Goal: Obtain resource: Obtain resource

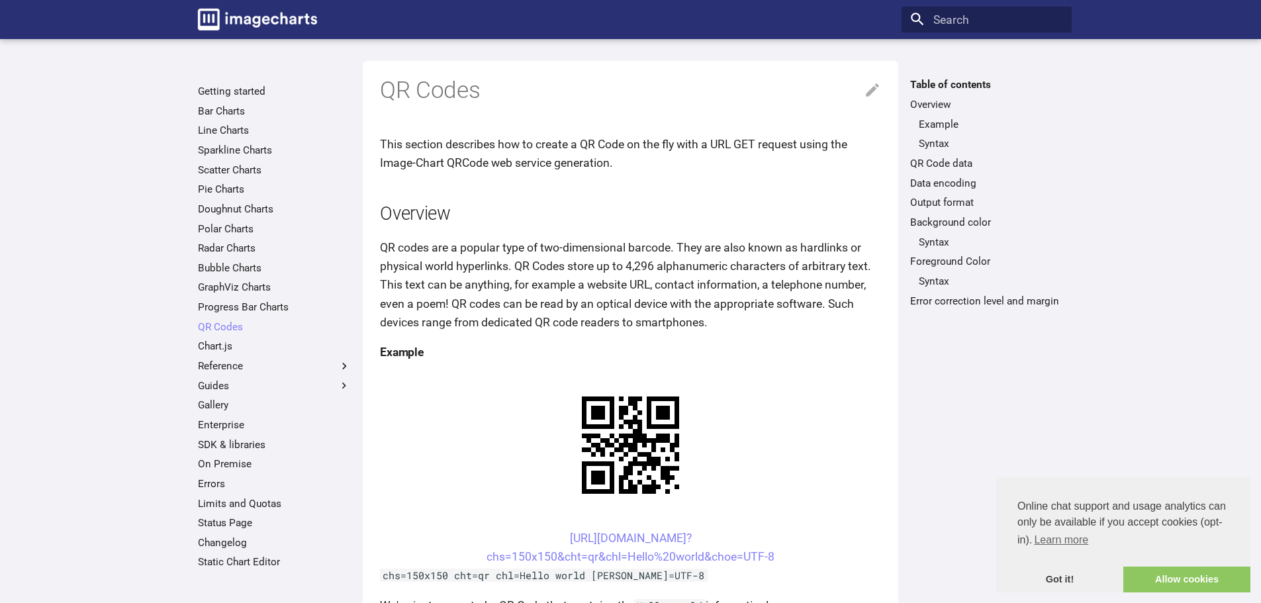
scroll to position [66, 0]
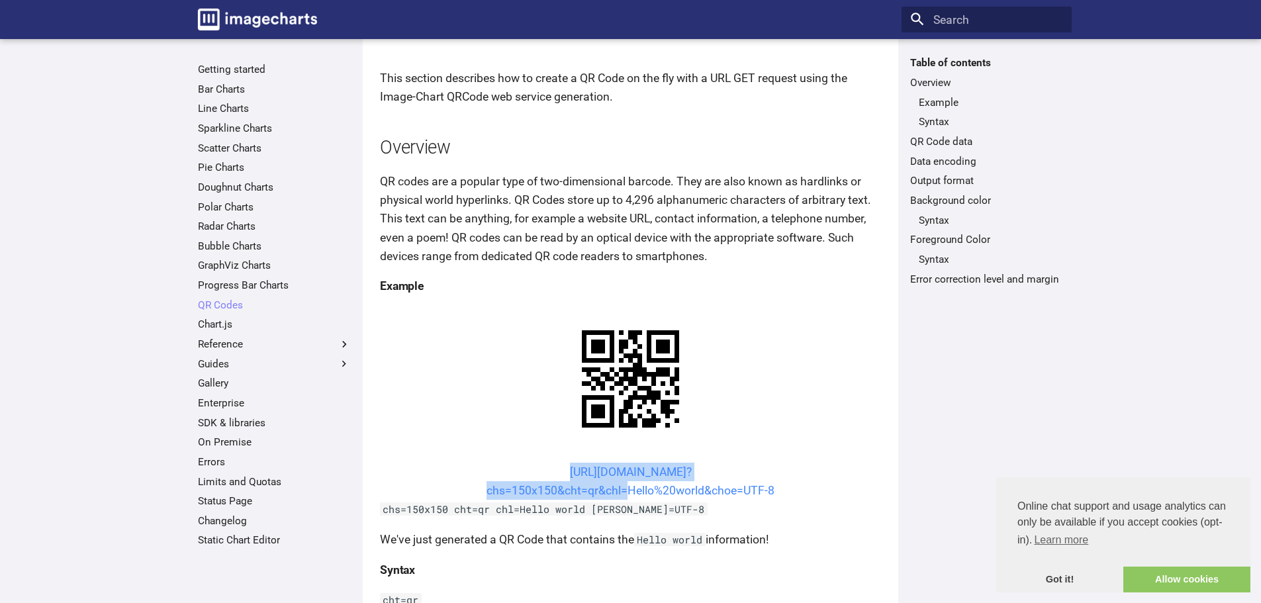
drag, startPoint x: 536, startPoint y: 346, endPoint x: 620, endPoint y: 368, distance: 87.1
click at [620, 463] on center "[URL][DOMAIN_NAME]? chs=150x150&cht=qr&chl=Hello%20world&choe=UTF-8" at bounding box center [630, 481] width 501 height 37
copy link "[URL][DOMAIN_NAME]? chs=150x150&cht=qr&chl"
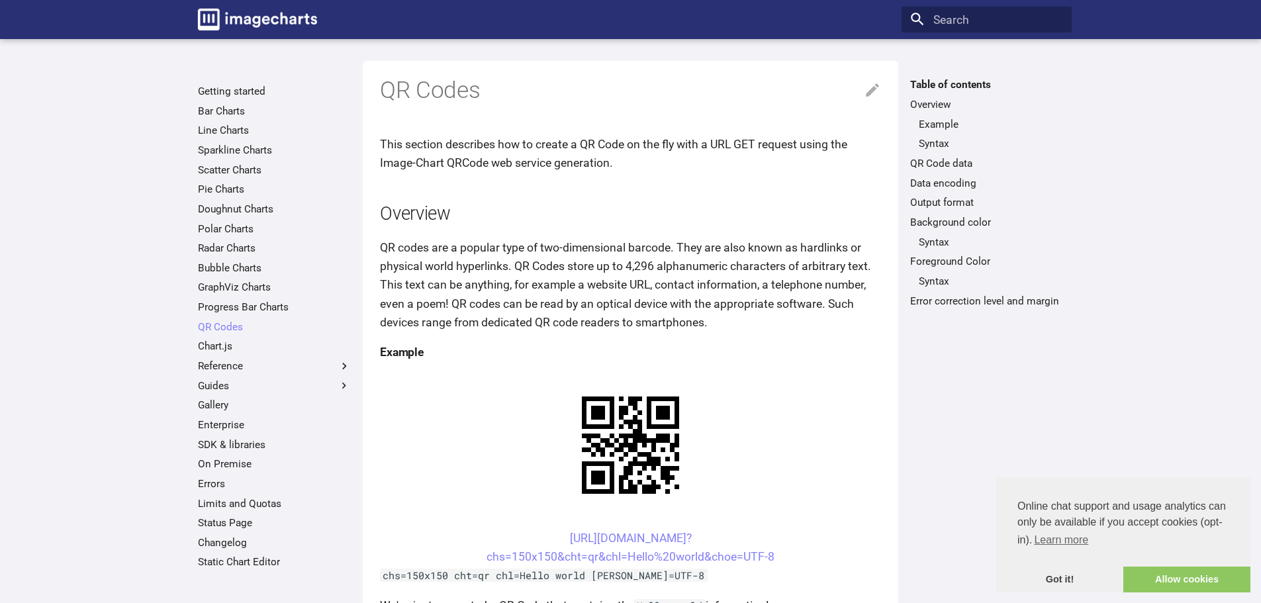
scroll to position [66, 0]
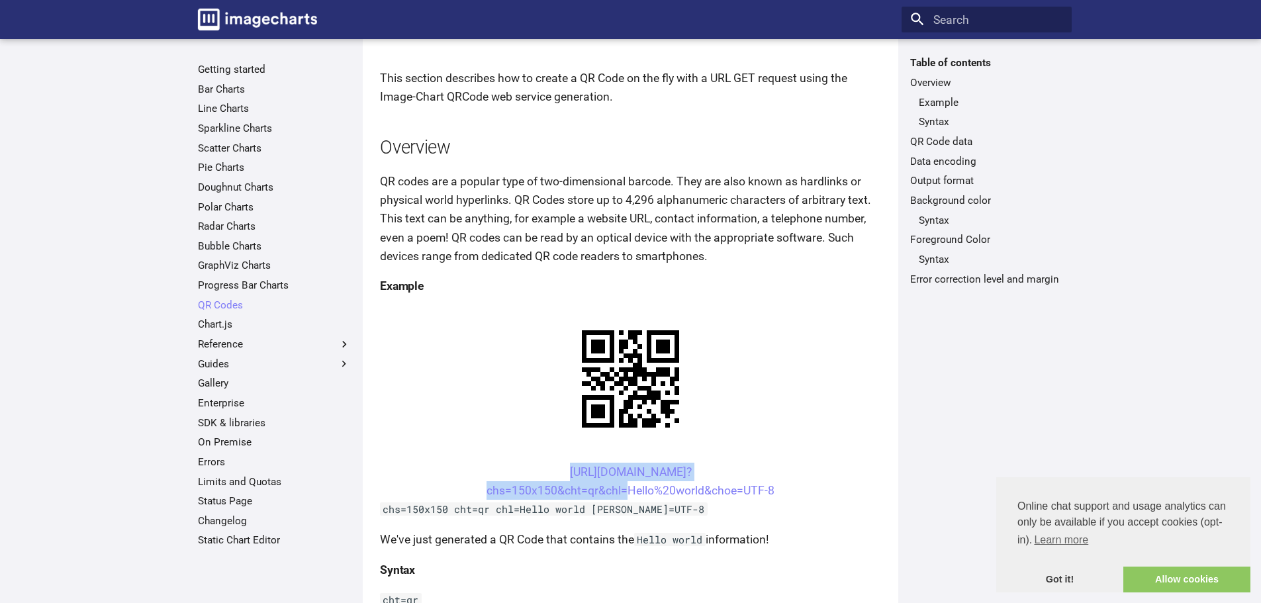
drag, startPoint x: 544, startPoint y: 471, endPoint x: 623, endPoint y: 498, distance: 83.8
click at [623, 498] on center "[URL][DOMAIN_NAME]? chs=150x150&cht=qr&chl=Hello%20world&choe=UTF-8" at bounding box center [630, 481] width 501 height 37
copy link "[URL][DOMAIN_NAME]? chs=150x150&cht=qr&chl"
drag, startPoint x: 544, startPoint y: 470, endPoint x: 626, endPoint y: 491, distance: 84.8
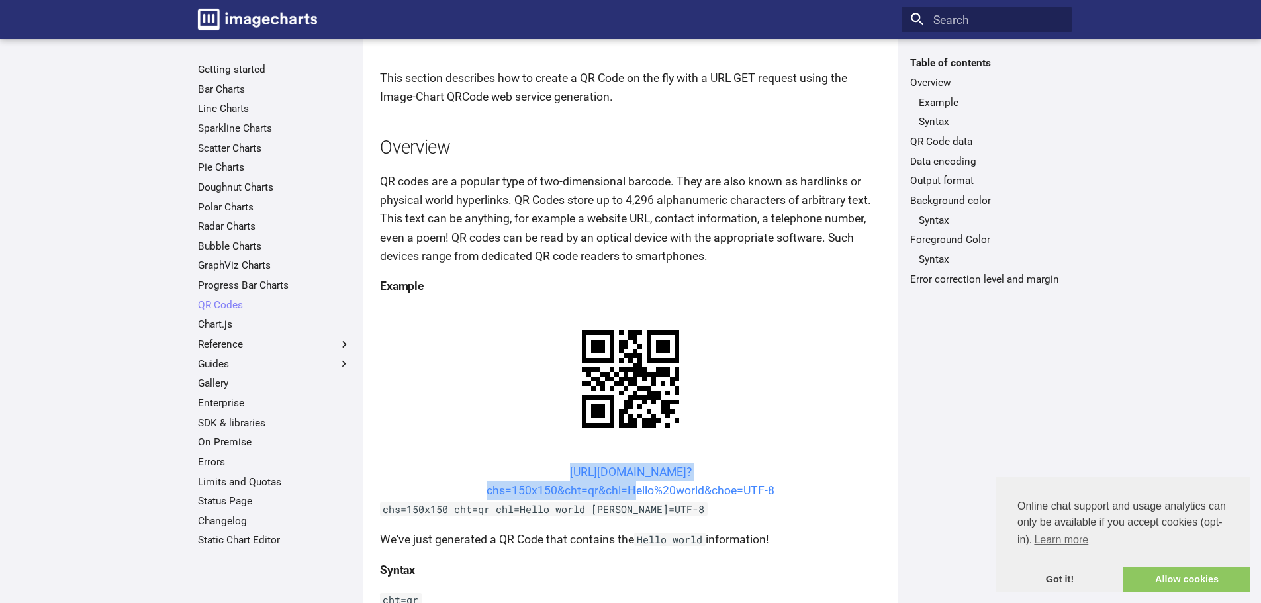
click at [626, 491] on center "[URL][DOMAIN_NAME]? chs=150x150&cht=qr&chl=Hello%20world&choe=UTF-8" at bounding box center [630, 481] width 501 height 37
copy link "[URL][DOMAIN_NAME]? chs=150x150&cht=qr&chl="
click at [583, 476] on link "[URL][DOMAIN_NAME]? chs=150x150&cht=qr&chl=Hello%20world&choe=UTF-8" at bounding box center [631, 481] width 288 height 32
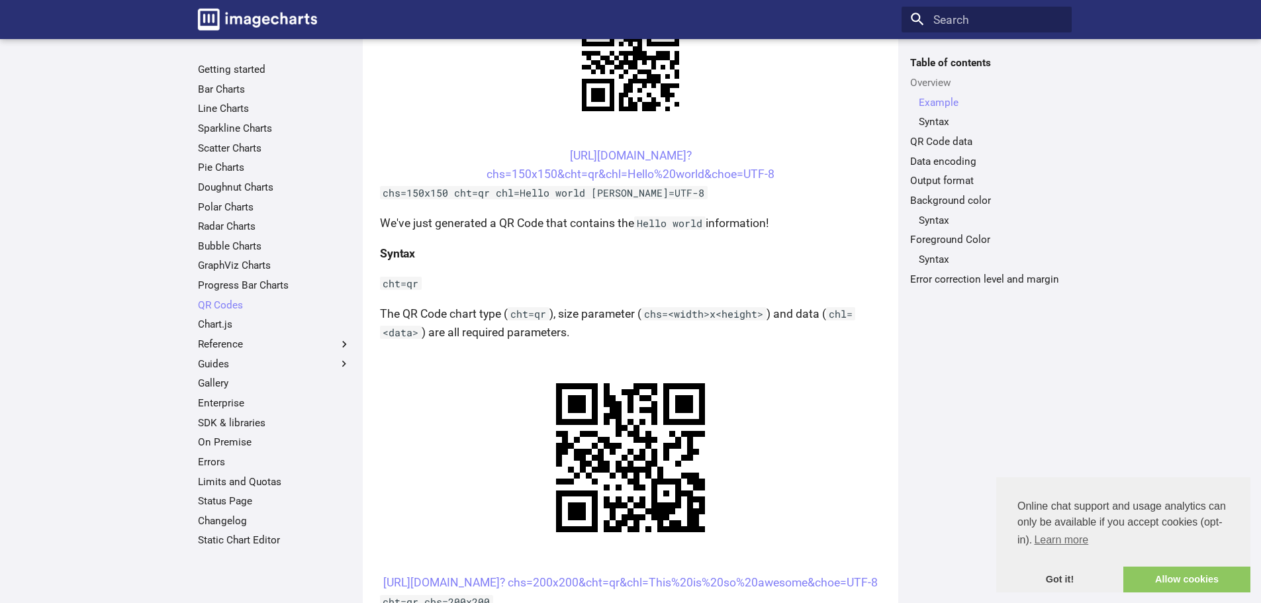
scroll to position [463, 0]
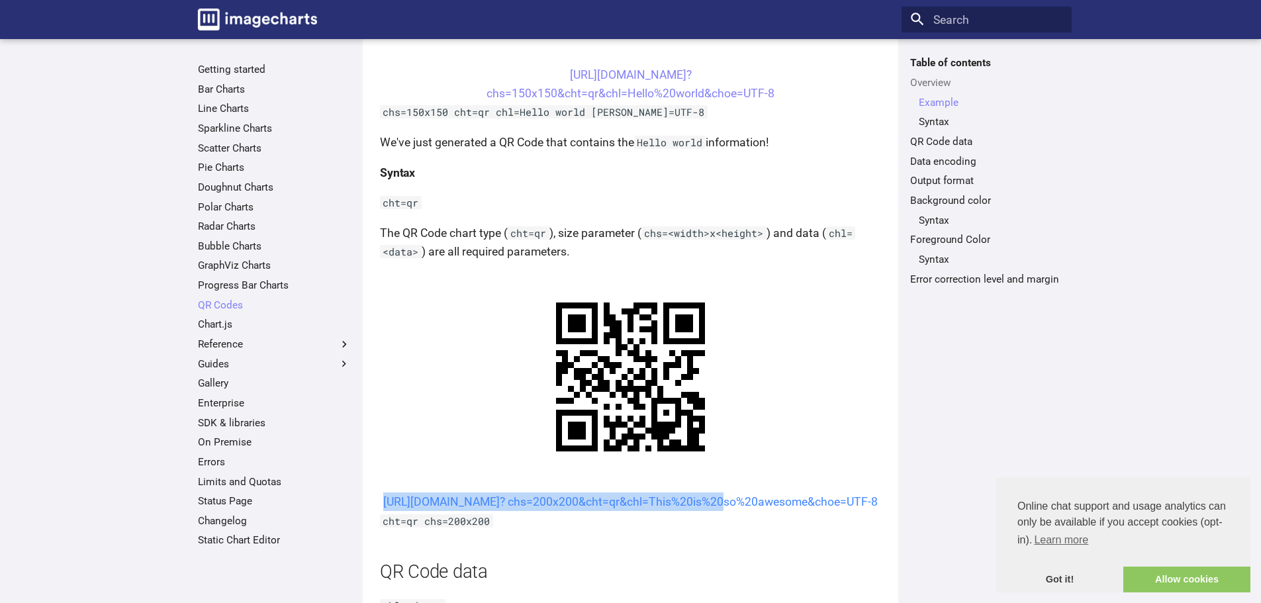
drag, startPoint x: 540, startPoint y: 503, endPoint x: 589, endPoint y: 526, distance: 54.8
click at [589, 511] on center "[URL][DOMAIN_NAME]? chs=200x200&cht=qr&chl=This%20is%20so%20awesome&choe=UTF-8" at bounding box center [630, 502] width 501 height 19
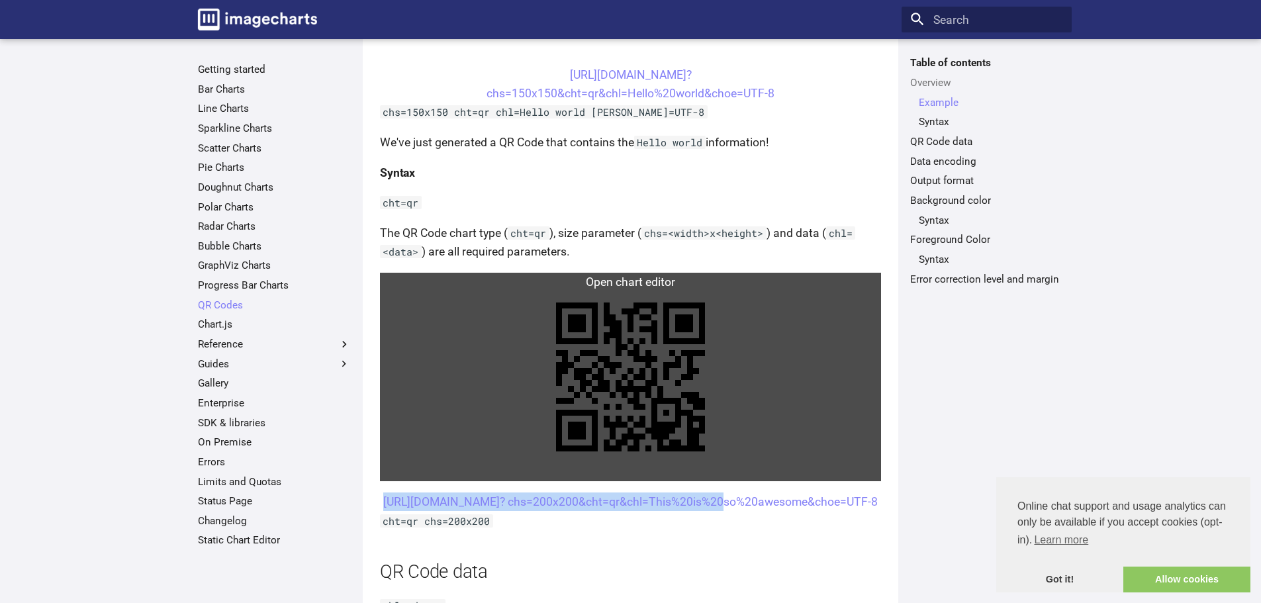
scroll to position [132, 0]
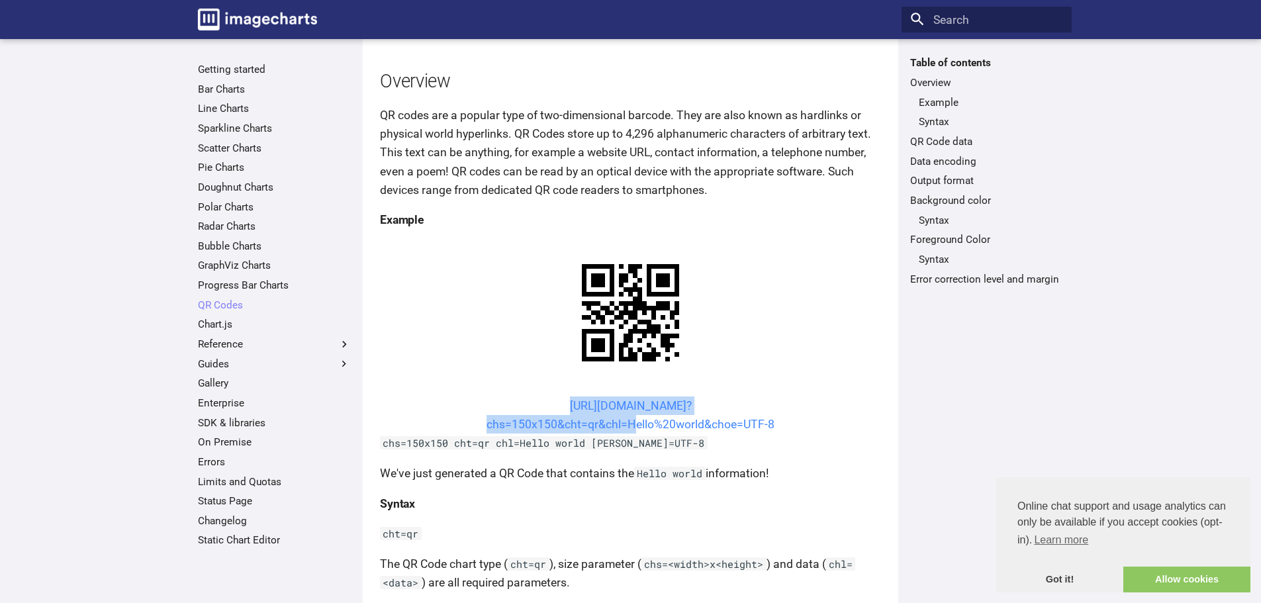
drag, startPoint x: 537, startPoint y: 401, endPoint x: 626, endPoint y: 428, distance: 93.2
click at [626, 428] on center "[URL][DOMAIN_NAME]? chs=150x150&cht=qr&chl=Hello%20world&choe=UTF-8" at bounding box center [630, 415] width 501 height 37
copy link "[URL][DOMAIN_NAME]? chs=150x150&cht=qr&chl="
